Goal: Obtain resource: Download file/media

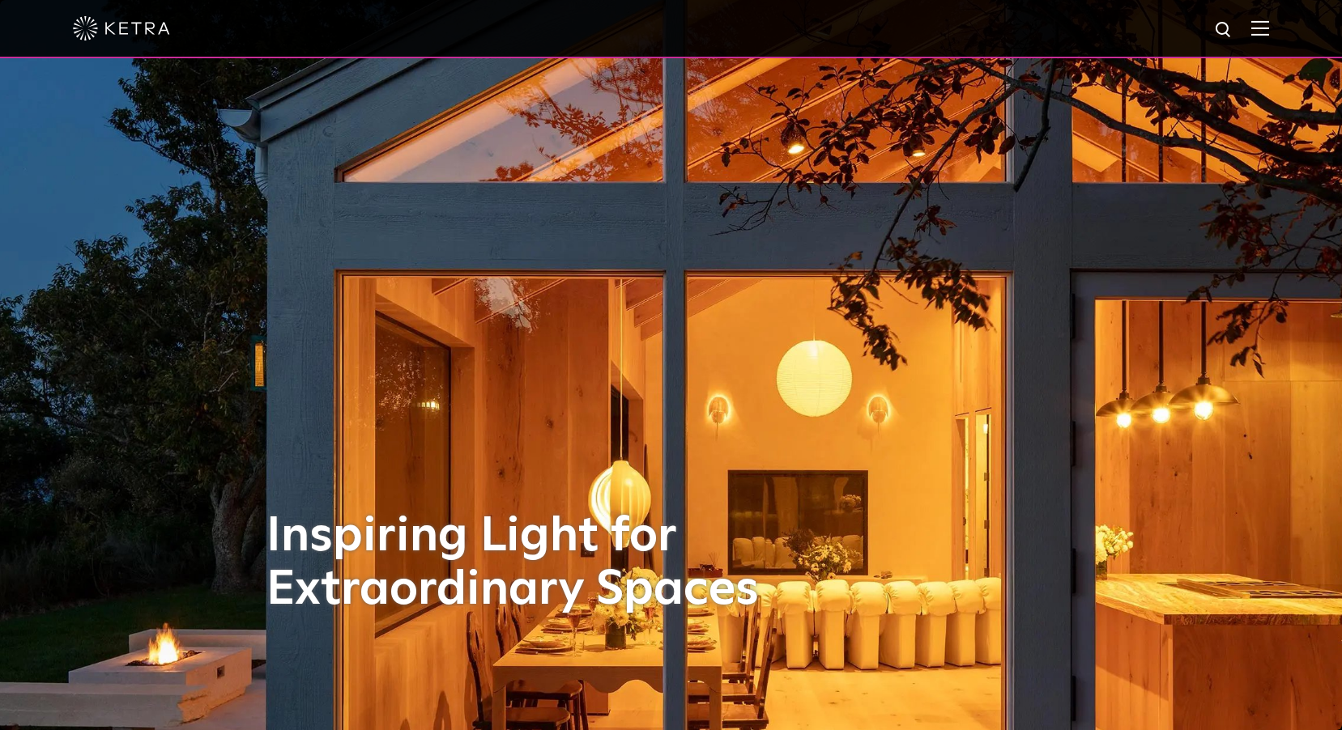
click at [1269, 34] on img at bounding box center [1260, 27] width 18 height 15
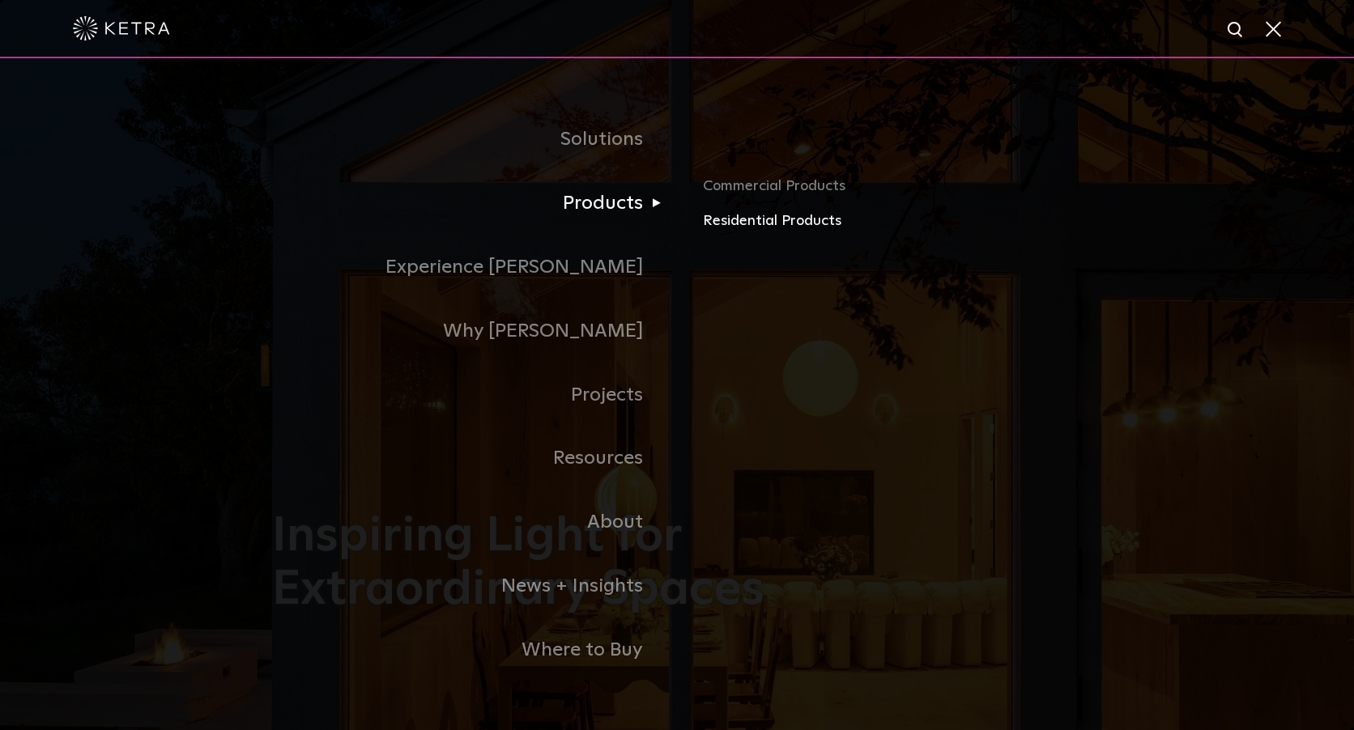
click at [720, 223] on link "Residential Products" at bounding box center [892, 221] width 379 height 23
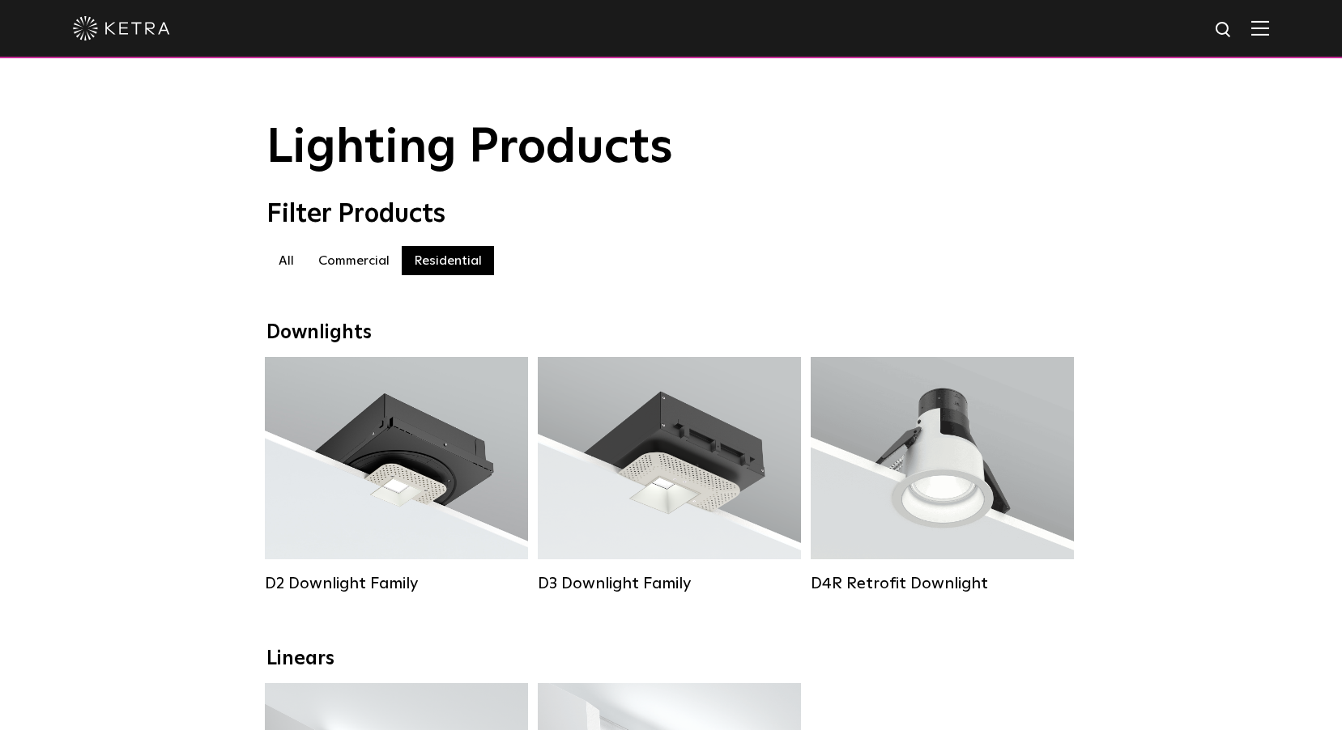
scroll to position [243, 0]
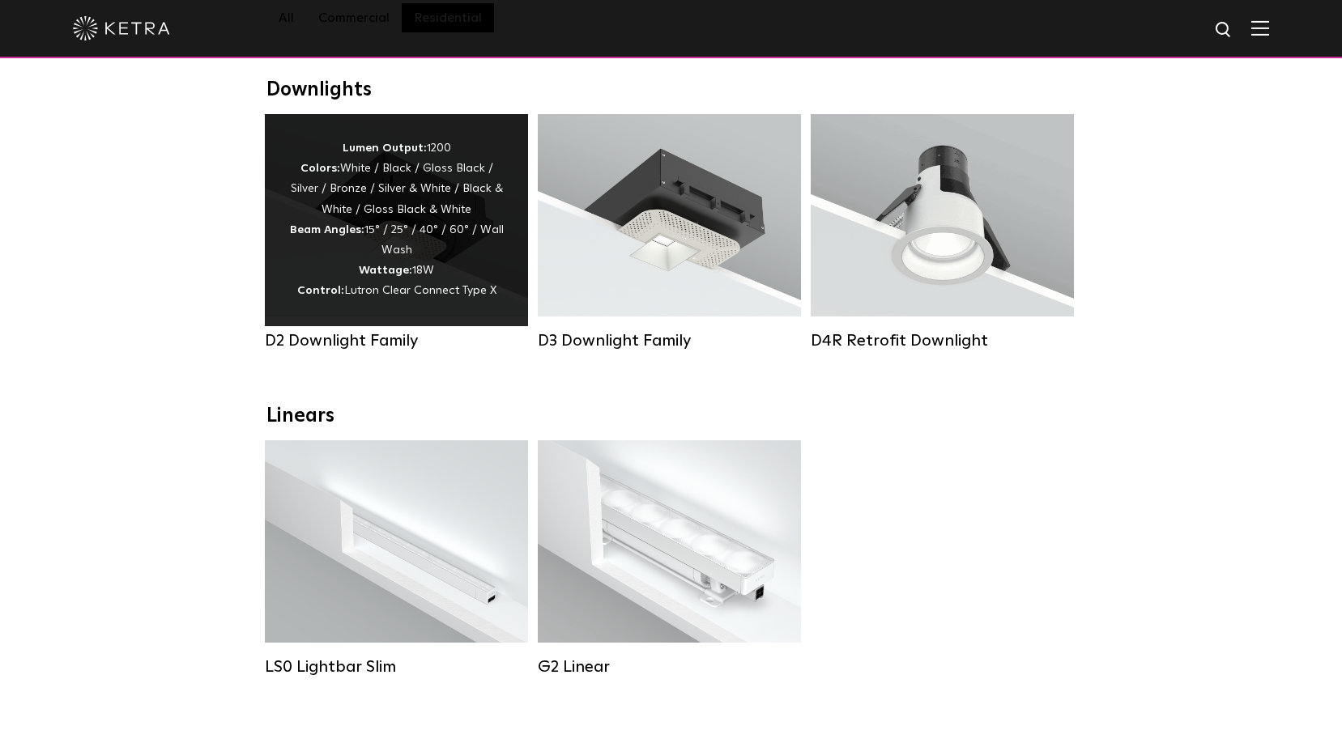
click at [447, 275] on div "Lumen Output: 1200 Colors: White / Black / Gloss Black / Silver / Bronze / Silv…" at bounding box center [396, 220] width 215 height 164
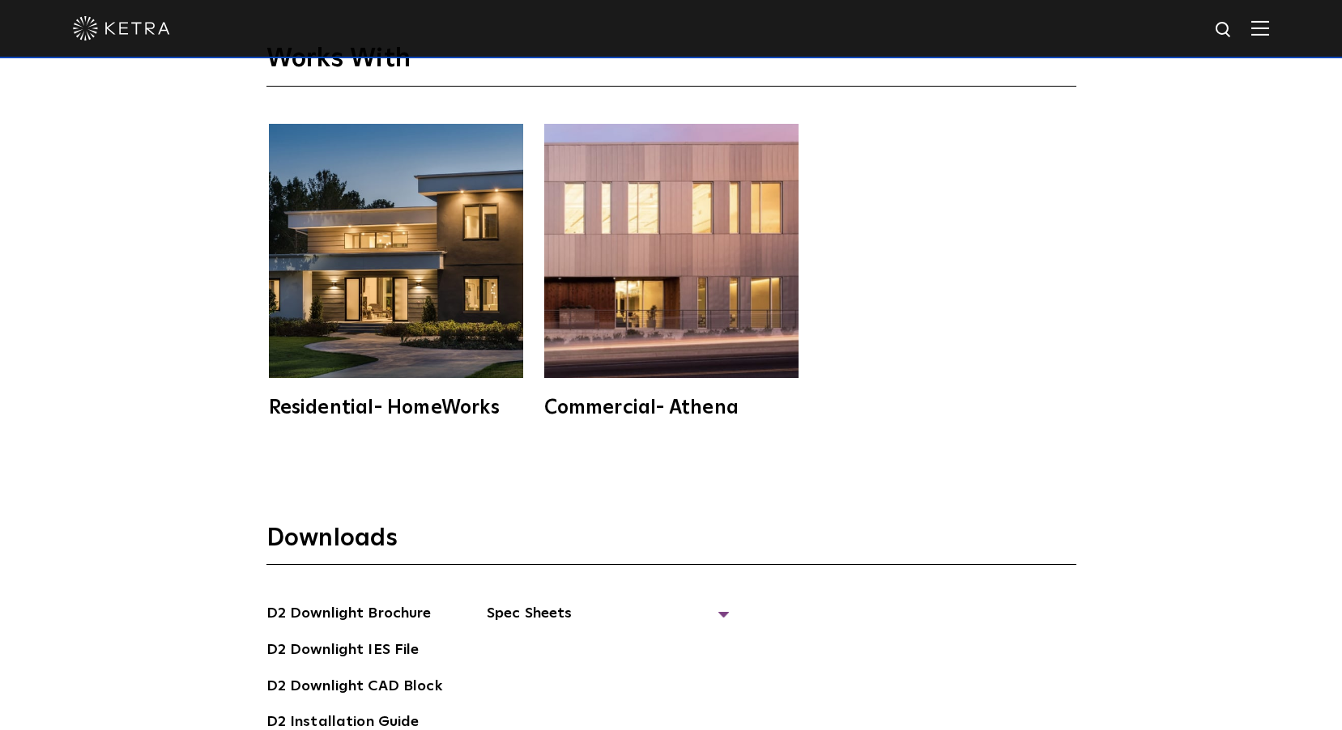
scroll to position [4534, 0]
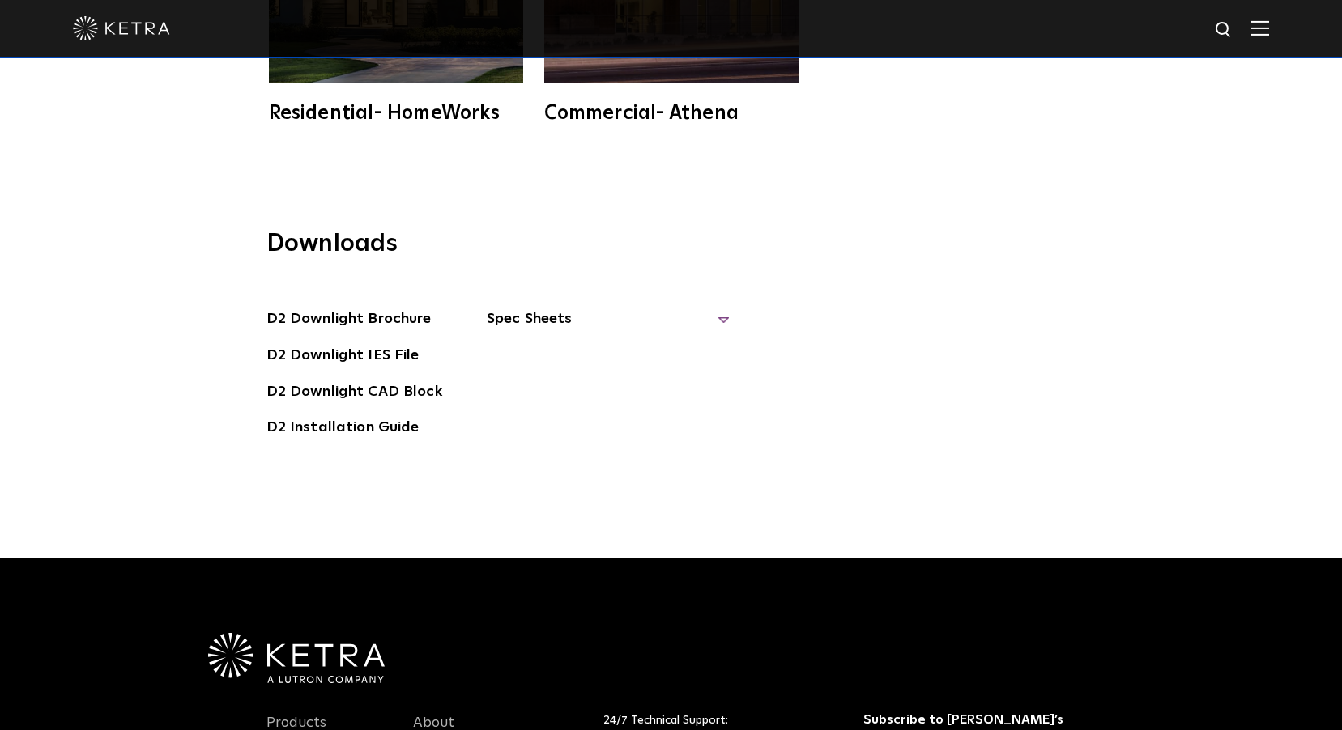
click at [555, 308] on span "Spec Sheets" at bounding box center [608, 326] width 243 height 36
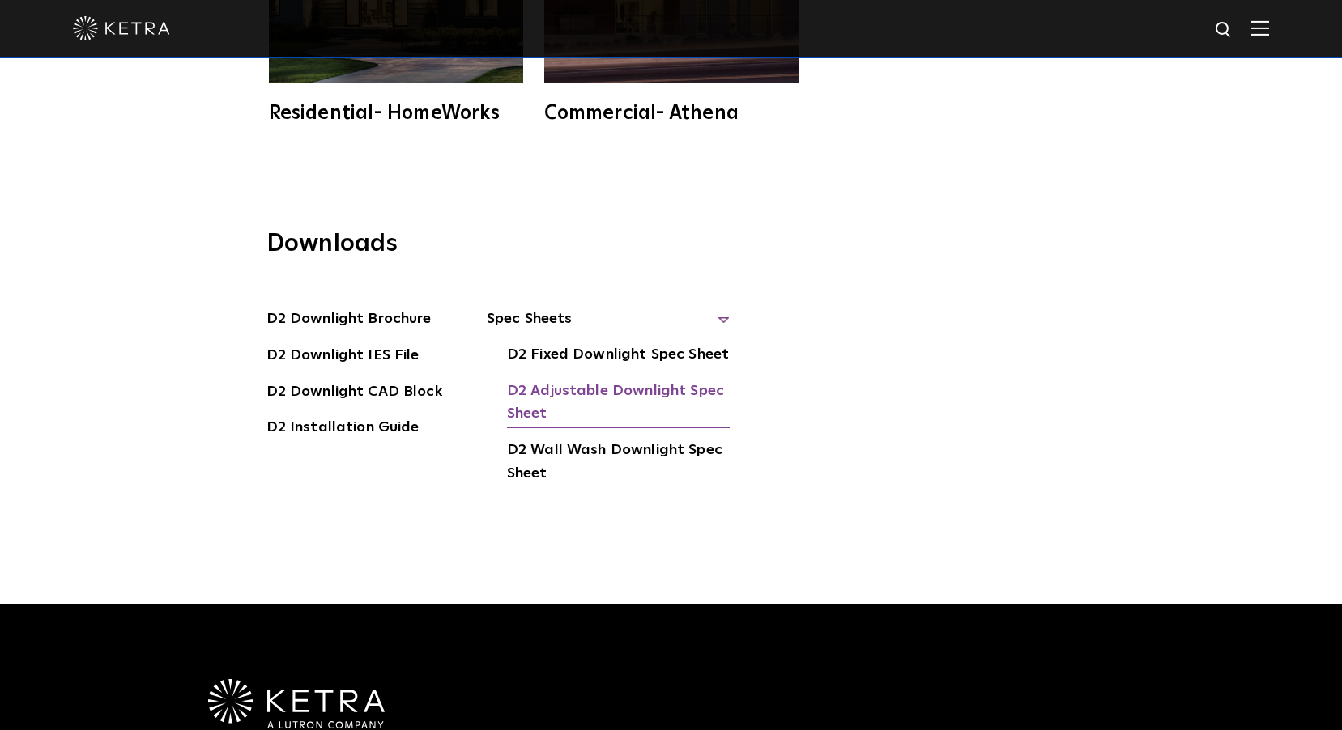
click at [581, 380] on link "D2 Adjustable Downlight Spec Sheet" at bounding box center [618, 404] width 223 height 49
